Goal: Task Accomplishment & Management: Use online tool/utility

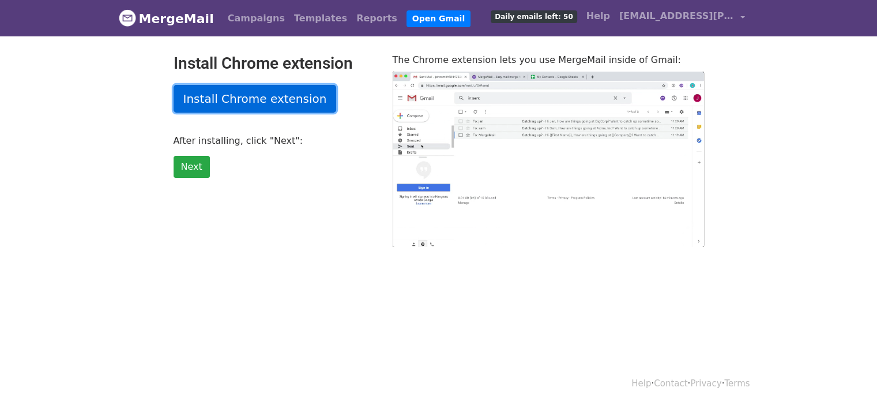
click at [202, 96] on link "Install Chrome extension" at bounding box center [255, 99] width 163 height 28
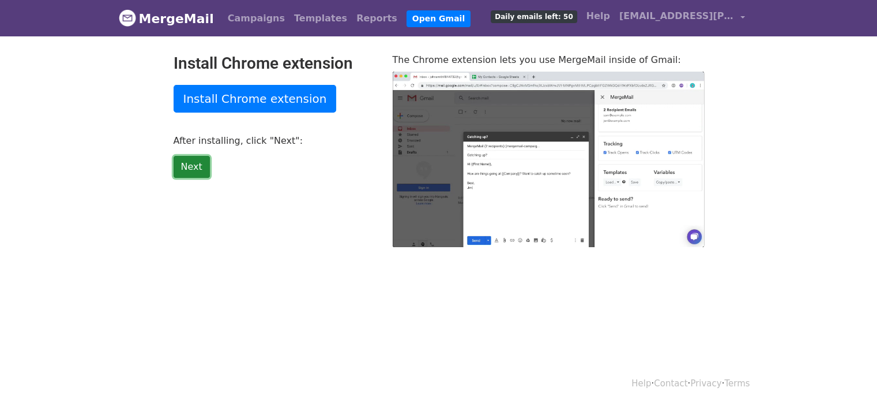
click at [187, 166] on link "Next" at bounding box center [192, 167] width 36 height 22
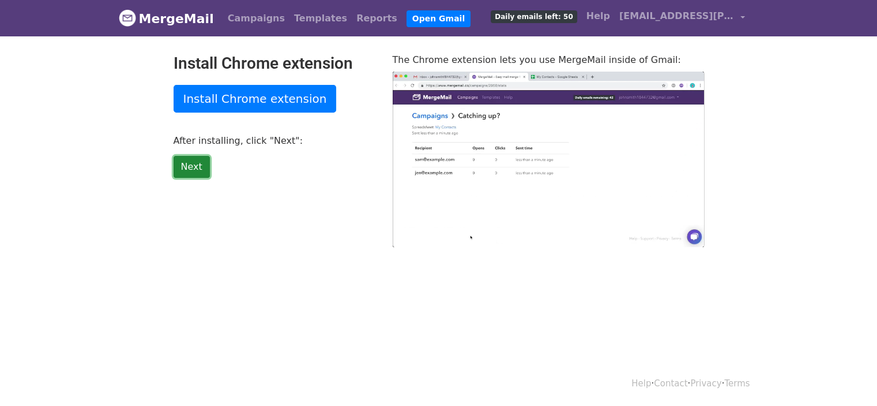
type input "24.19"
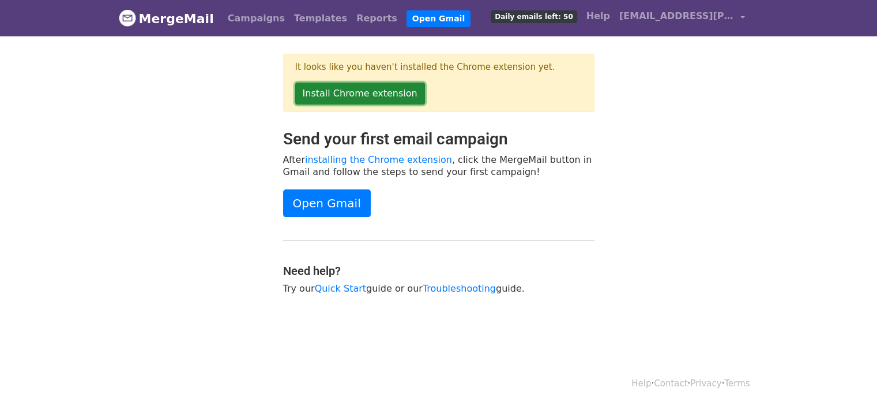
click at [344, 95] on link "Install Chrome extension" at bounding box center [360, 93] width 130 height 22
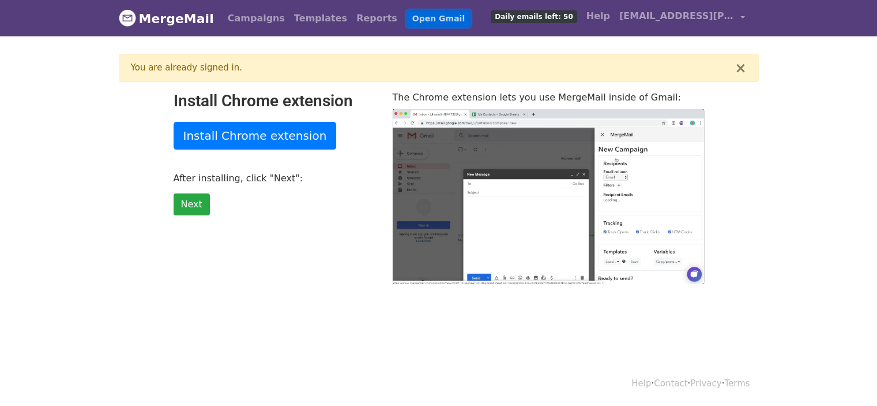
click at [407, 18] on link "Open Gmail" at bounding box center [439, 18] width 64 height 17
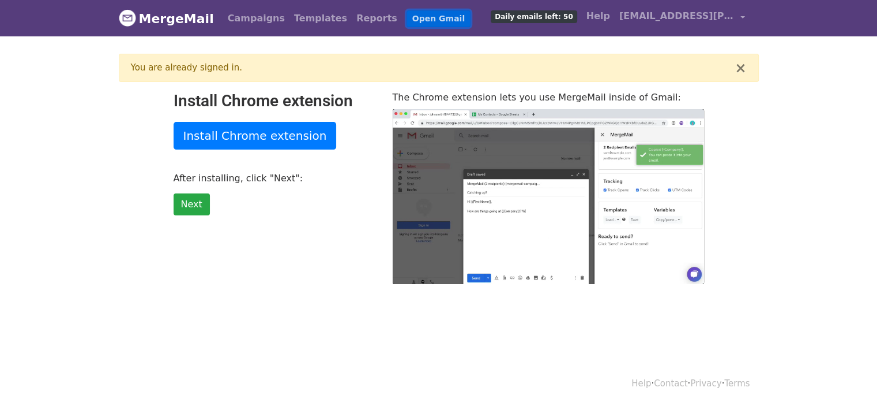
type input "14.99"
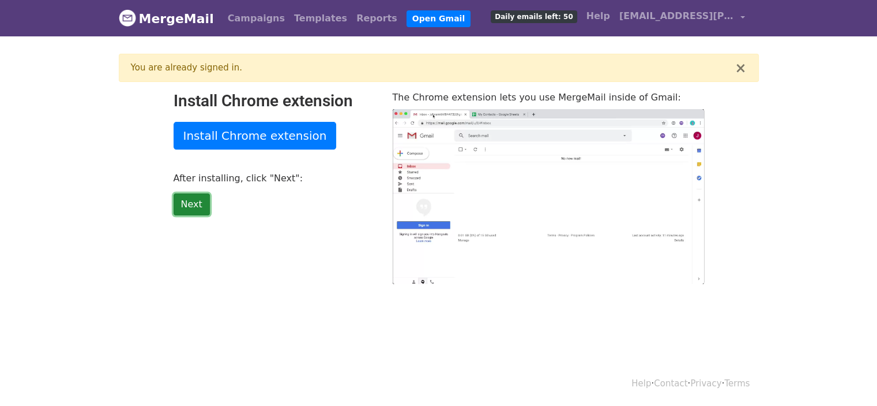
click at [192, 205] on link "Next" at bounding box center [192, 204] width 36 height 22
type input "7.85"
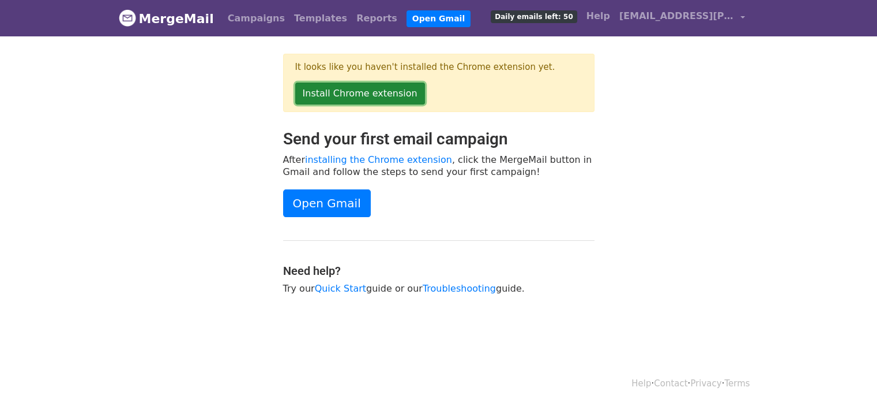
click at [330, 96] on link "Install Chrome extension" at bounding box center [360, 93] width 130 height 22
